Goal: Transaction & Acquisition: Subscribe to service/newsletter

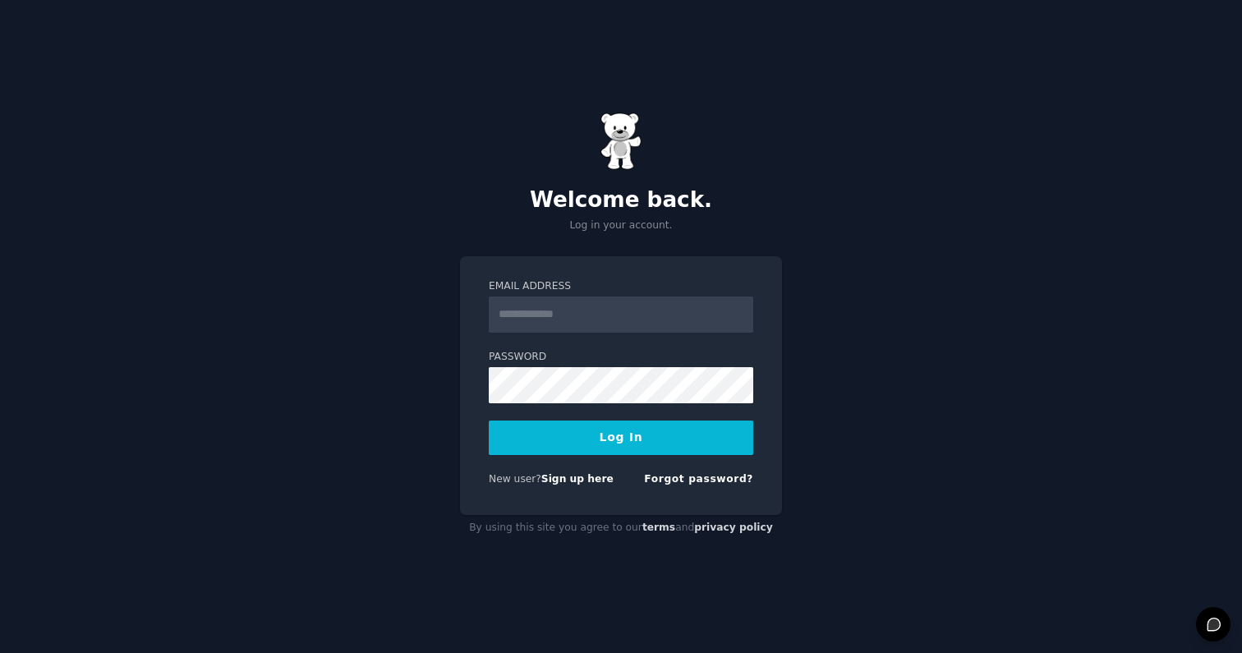
click at [610, 328] on input "Email Address" at bounding box center [621, 315] width 265 height 36
type input "**********"
click at [489, 421] on button "Log In" at bounding box center [621, 438] width 265 height 35
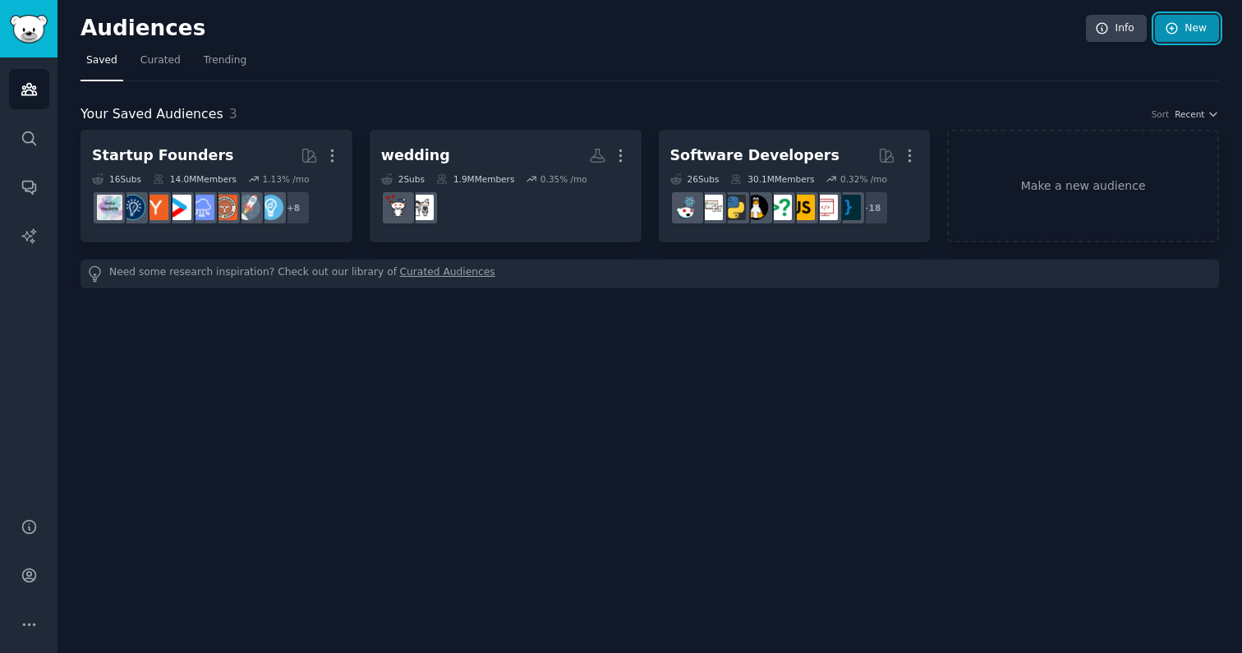
click at [1209, 35] on link "New" at bounding box center [1187, 29] width 64 height 28
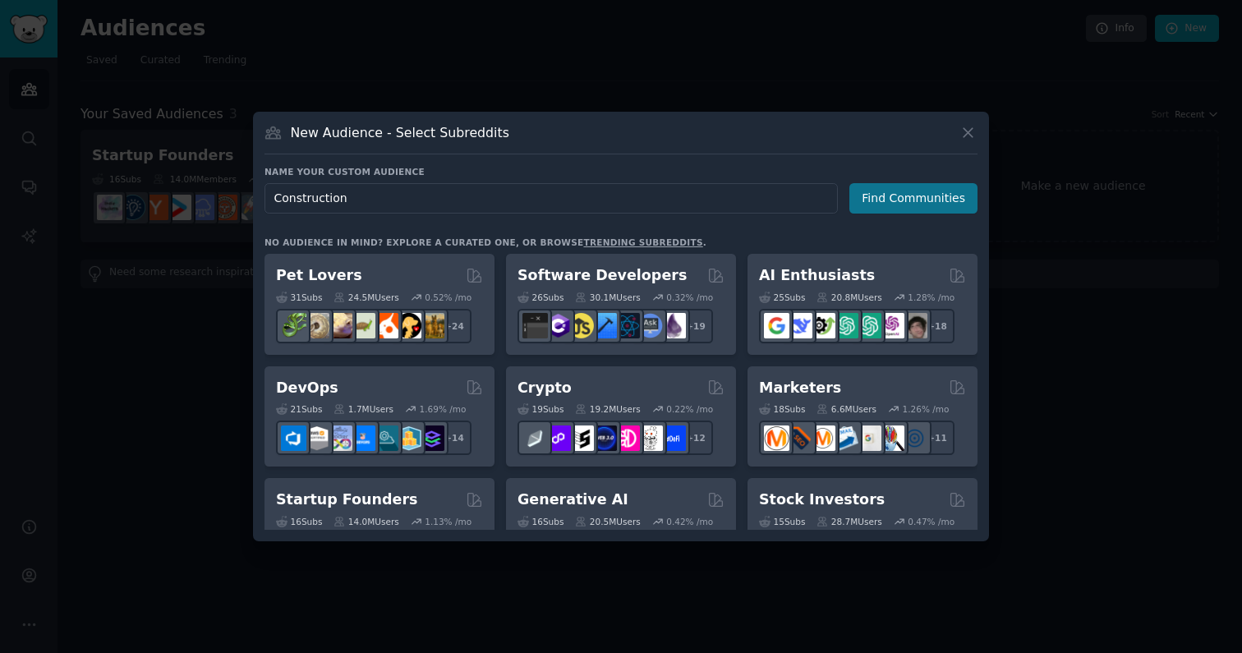
type input "Construction"
click at [948, 192] on button "Find Communities" at bounding box center [913, 198] width 128 height 30
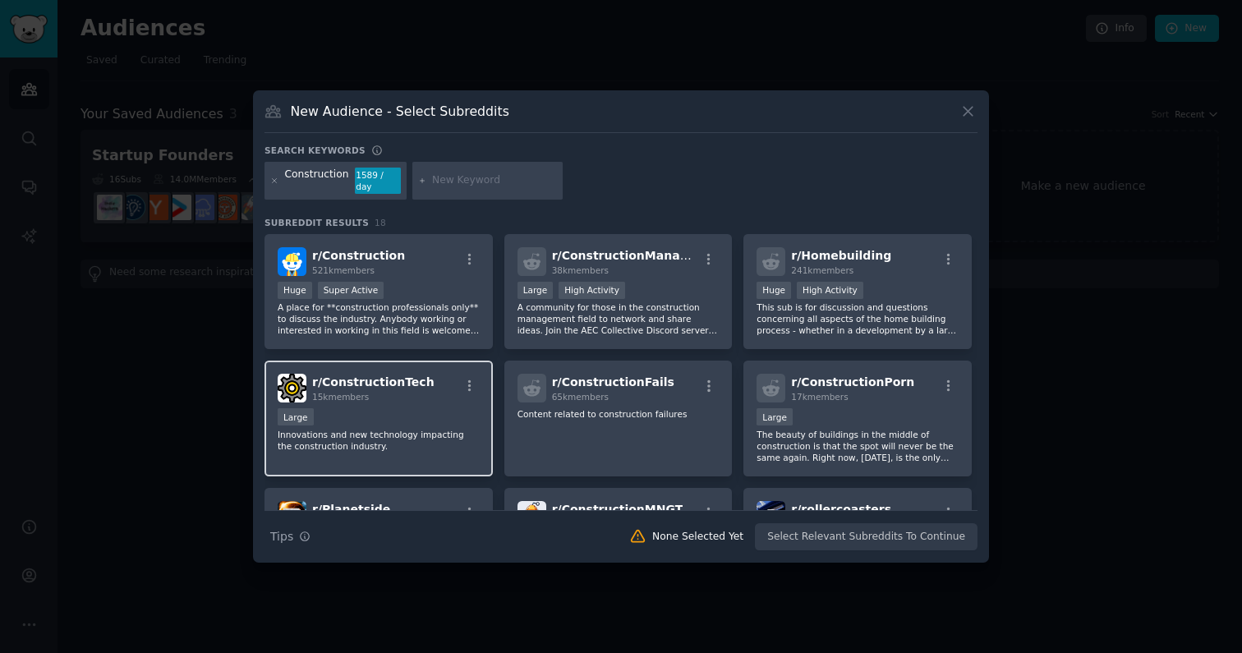
click at [392, 393] on div "15k members" at bounding box center [373, 397] width 122 height 12
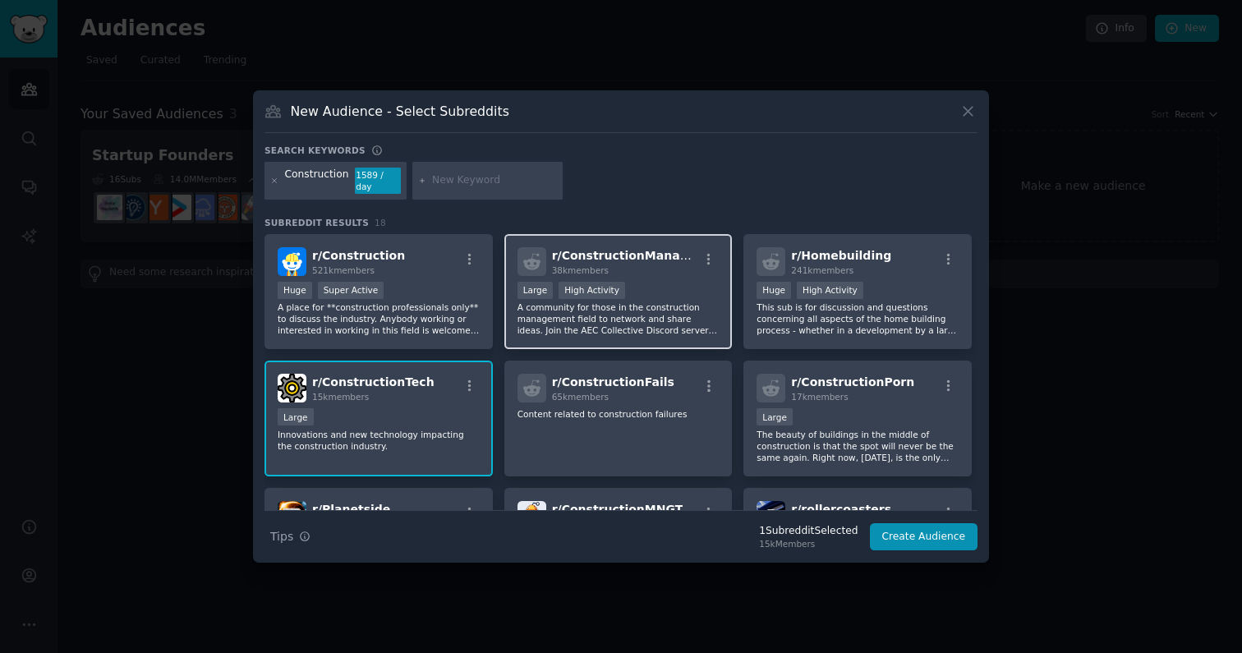
click at [642, 307] on p "A community for those in the construction management field to network and share…" at bounding box center [619, 318] width 202 height 35
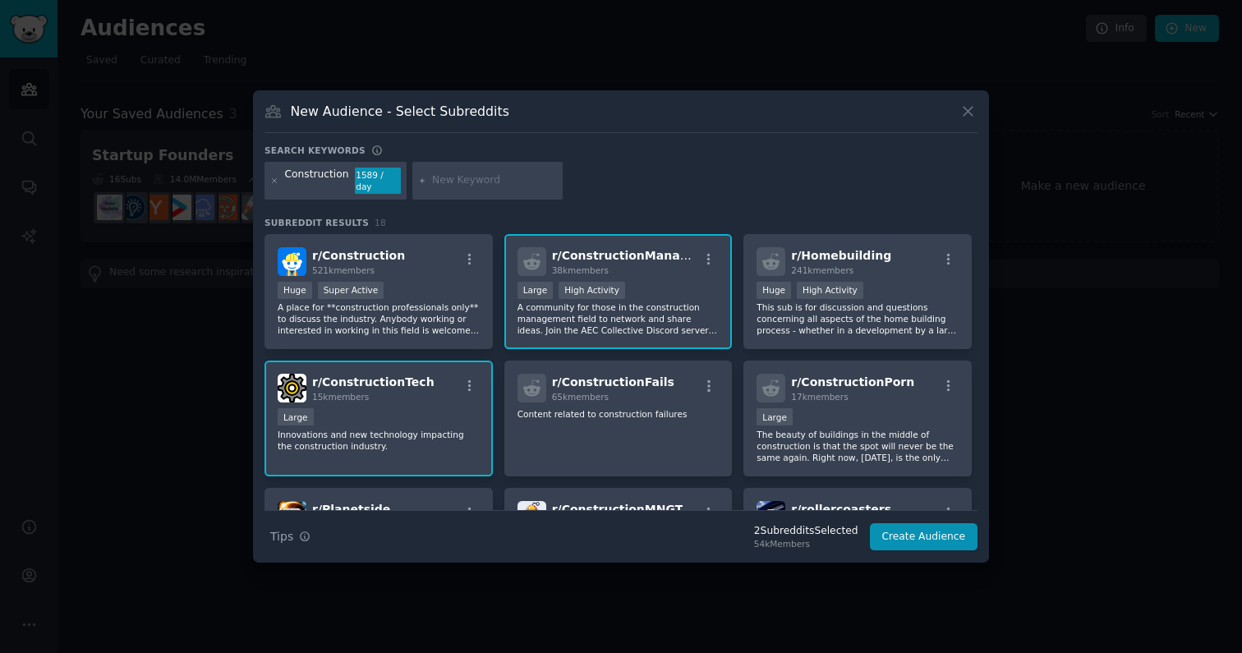
click at [534, 299] on div ">= 80th percentile for submissions / day Large High Activity" at bounding box center [619, 292] width 202 height 21
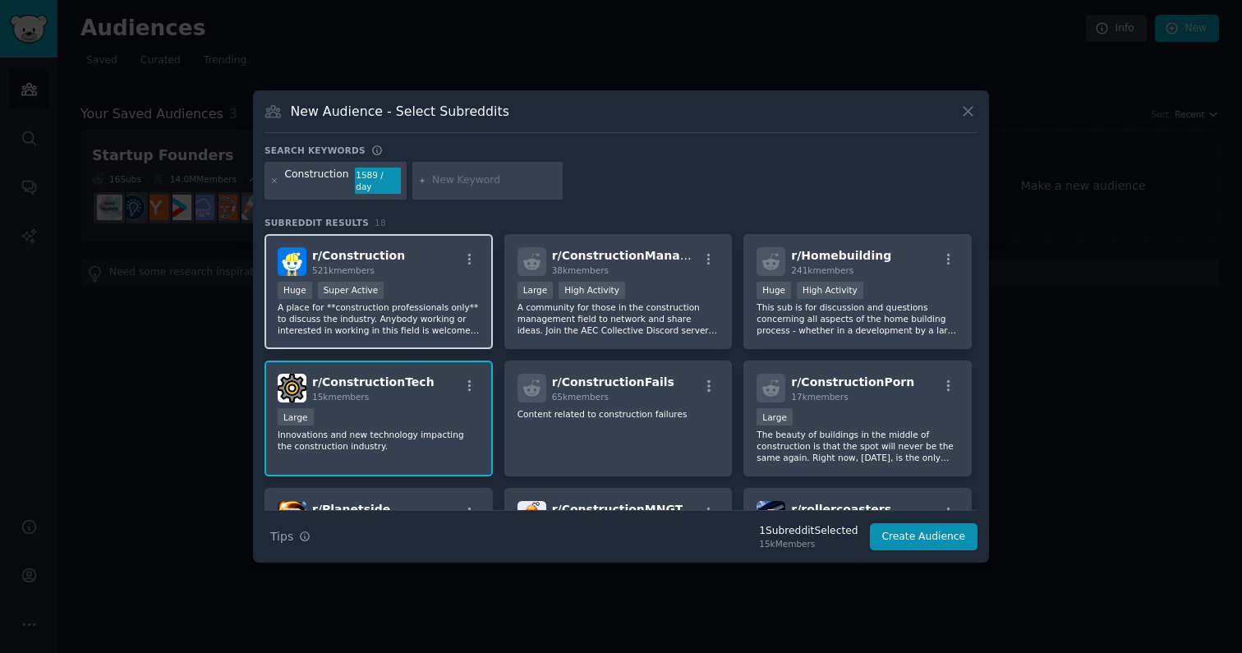
click at [396, 291] on div "Huge Super Active" at bounding box center [379, 292] width 202 height 21
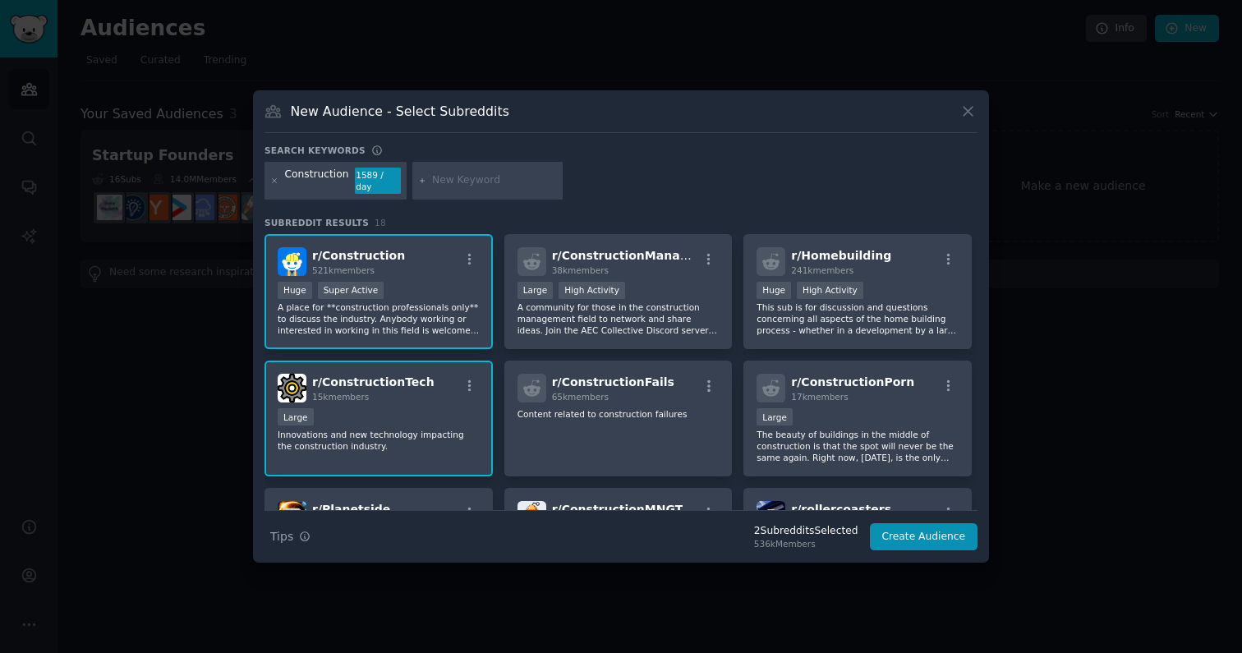
click at [410, 311] on p "A place for **construction professionals only** to discuss the industry. Anybod…" at bounding box center [379, 318] width 202 height 35
click at [421, 417] on div "Large" at bounding box center [379, 418] width 202 height 21
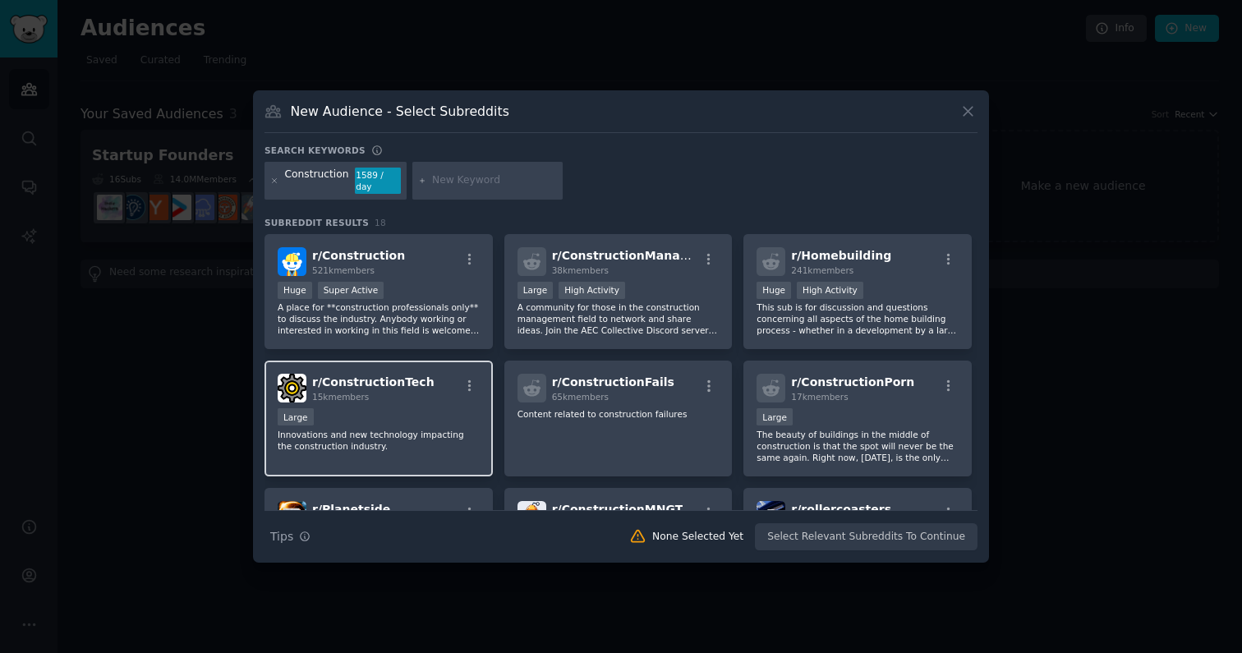
click at [380, 416] on div "Large" at bounding box center [379, 418] width 202 height 21
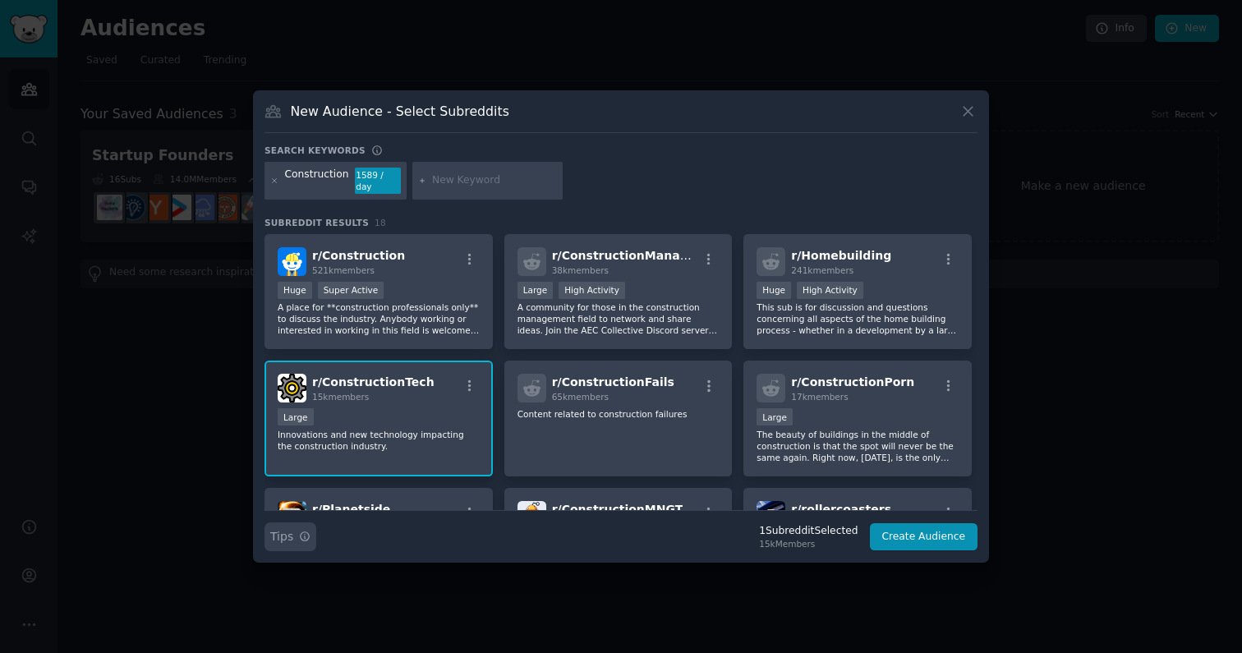
click at [314, 537] on button "Search Tips Tips" at bounding box center [291, 536] width 52 height 29
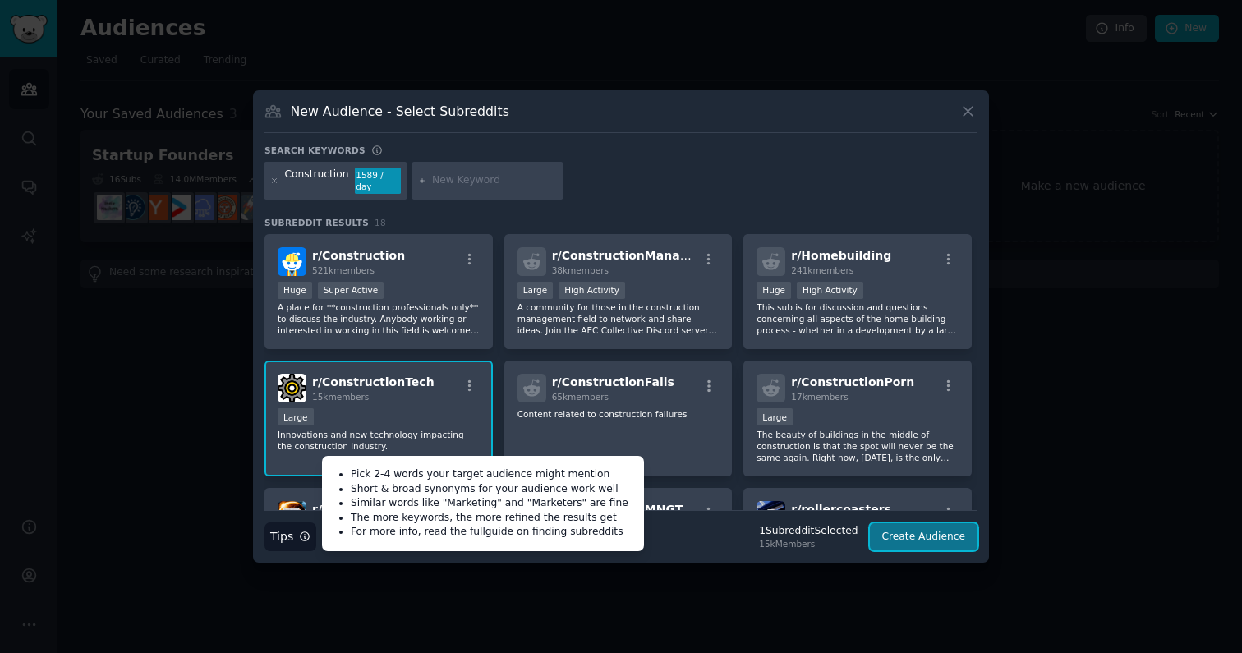
click at [929, 535] on button "Create Audience" at bounding box center [924, 537] width 108 height 28
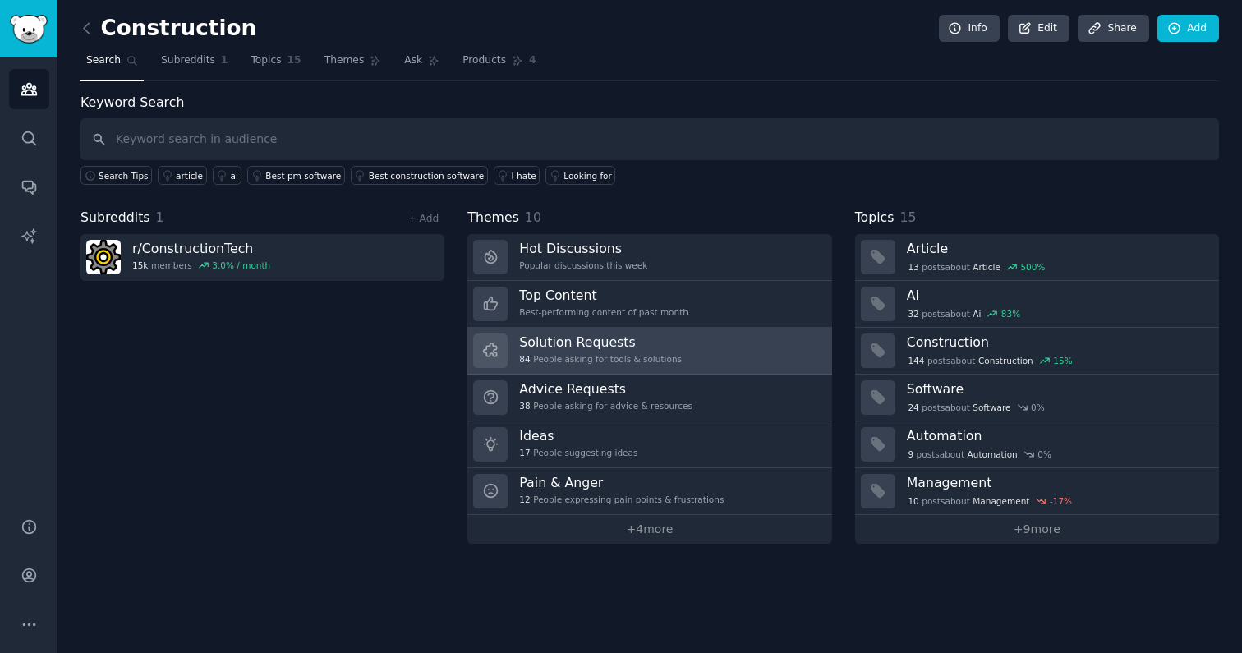
click at [714, 341] on link "Solution Requests 84 People asking for tools & solutions" at bounding box center [649, 351] width 364 height 47
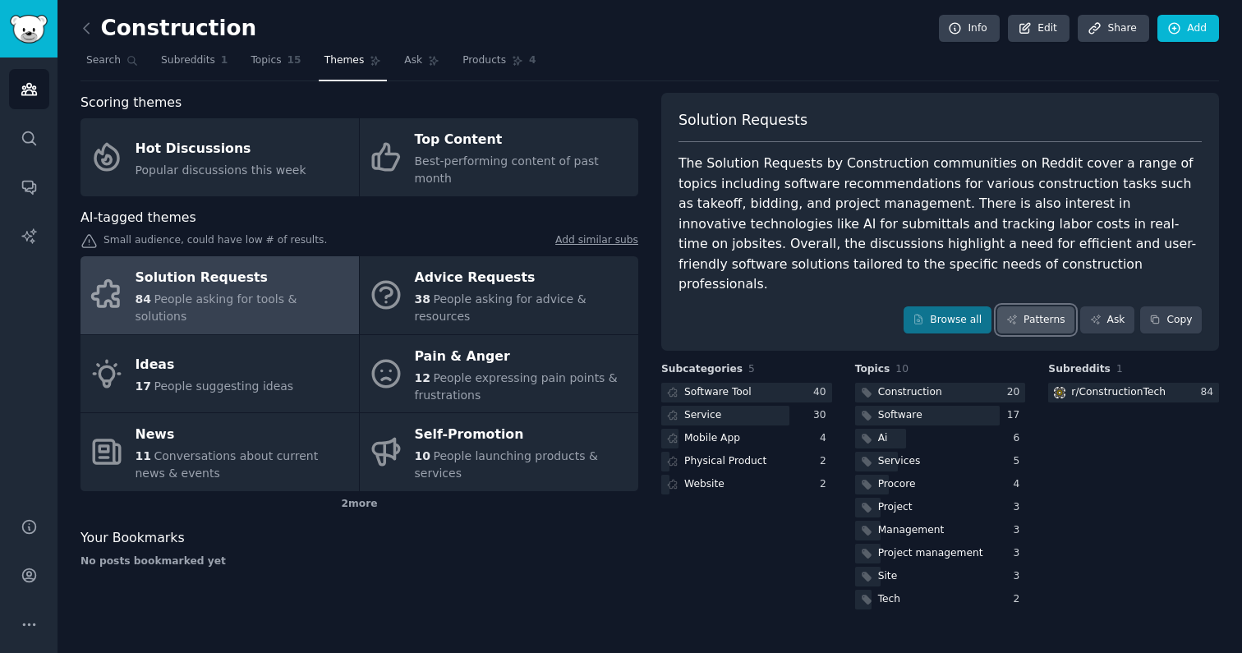
click at [1050, 306] on link "Patterns" at bounding box center [1035, 320] width 77 height 28
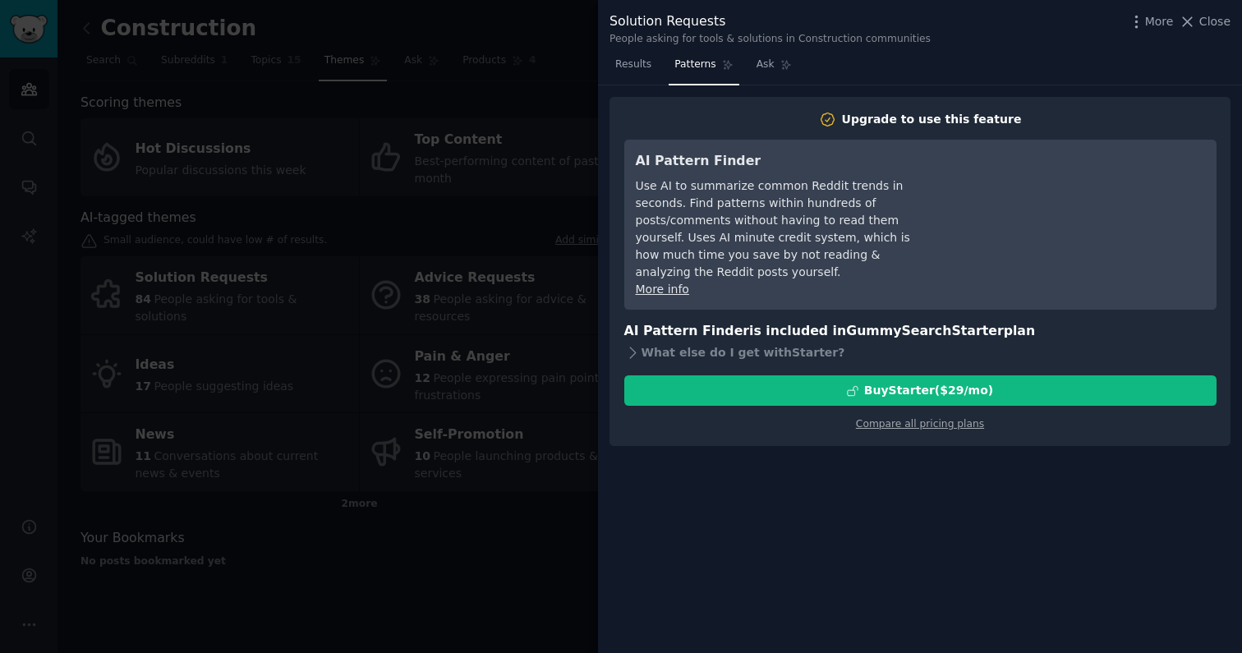
click at [484, 274] on div at bounding box center [621, 326] width 1242 height 653
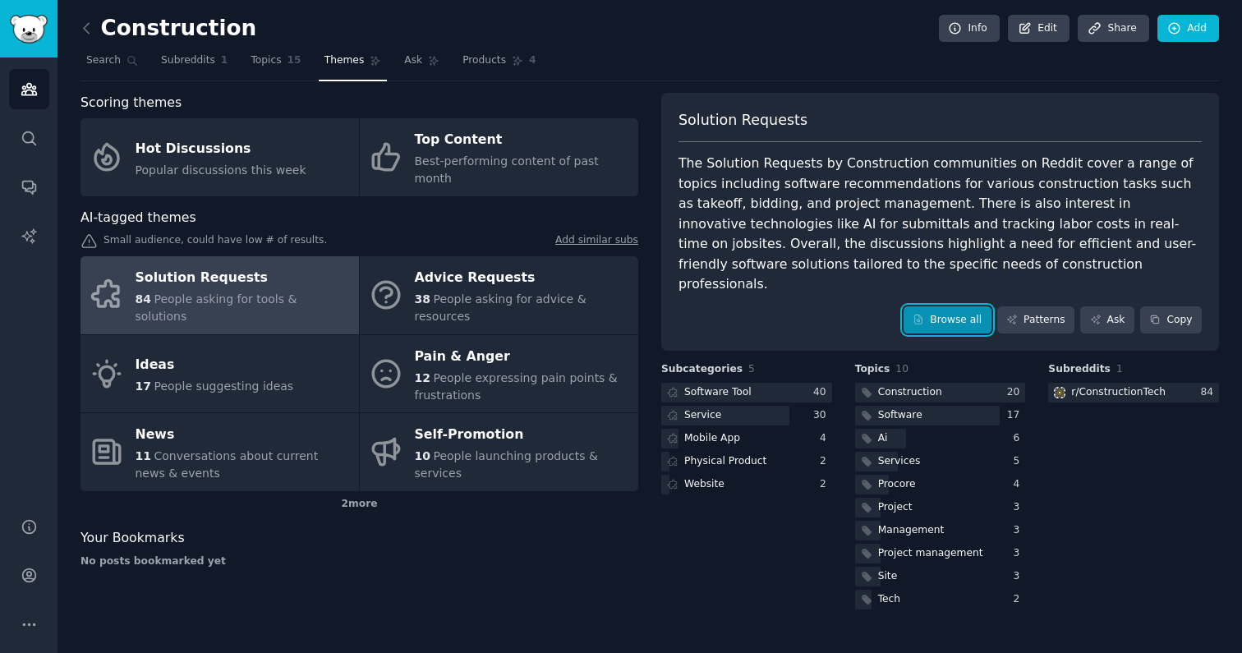
click at [968, 306] on link "Browse all" at bounding box center [948, 320] width 88 height 28
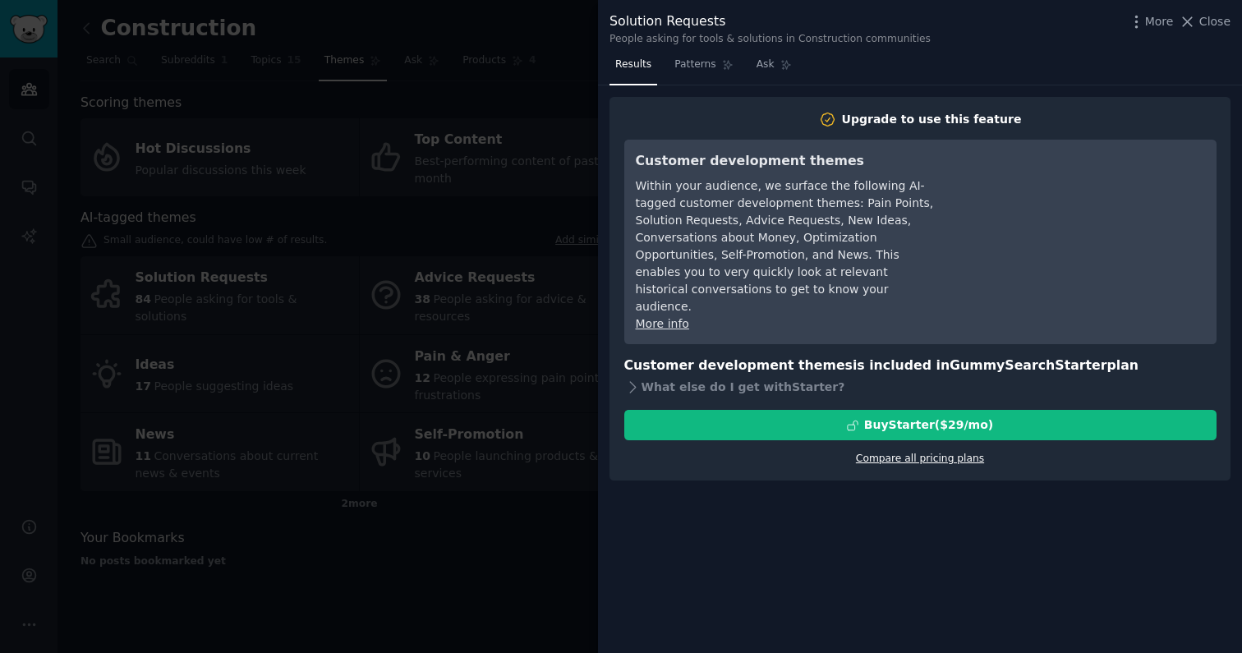
click at [949, 453] on link "Compare all pricing plans" at bounding box center [920, 459] width 128 height 12
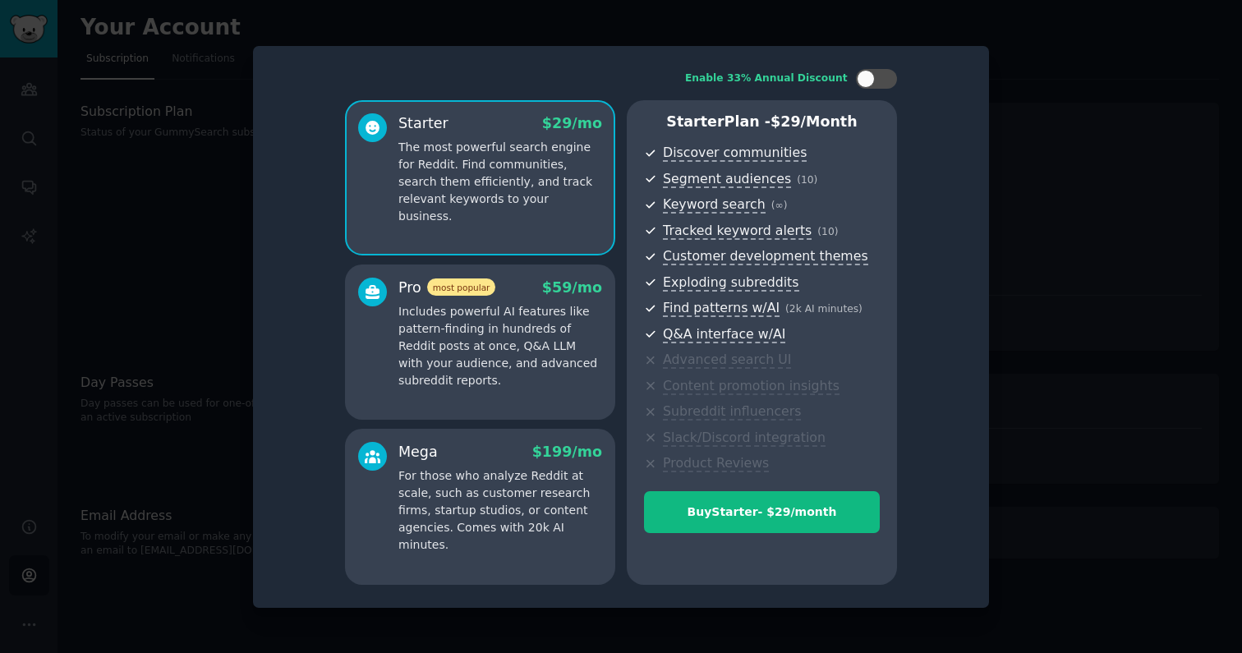
click at [1039, 258] on div at bounding box center [621, 326] width 1242 height 653
